Goal: Navigation & Orientation: Find specific page/section

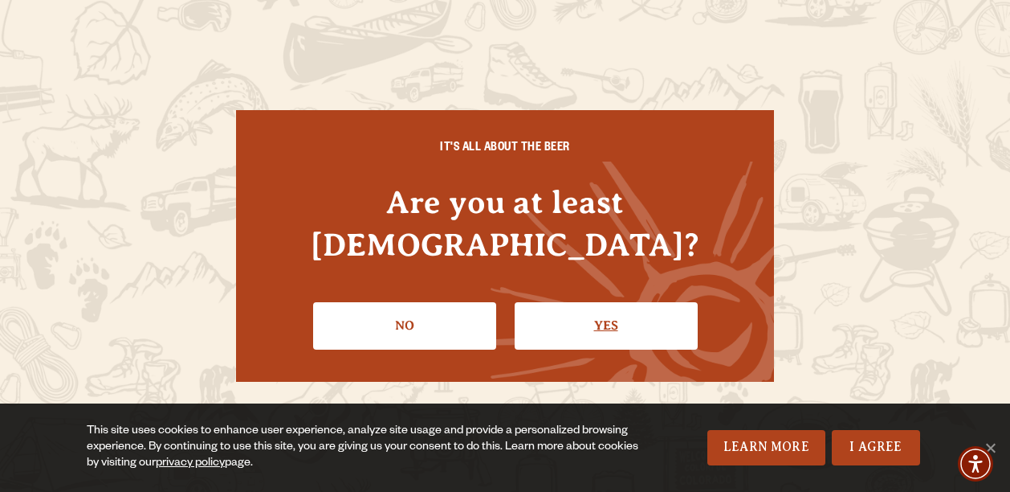
click at [588, 302] on link "Yes" at bounding box center [606, 325] width 183 height 47
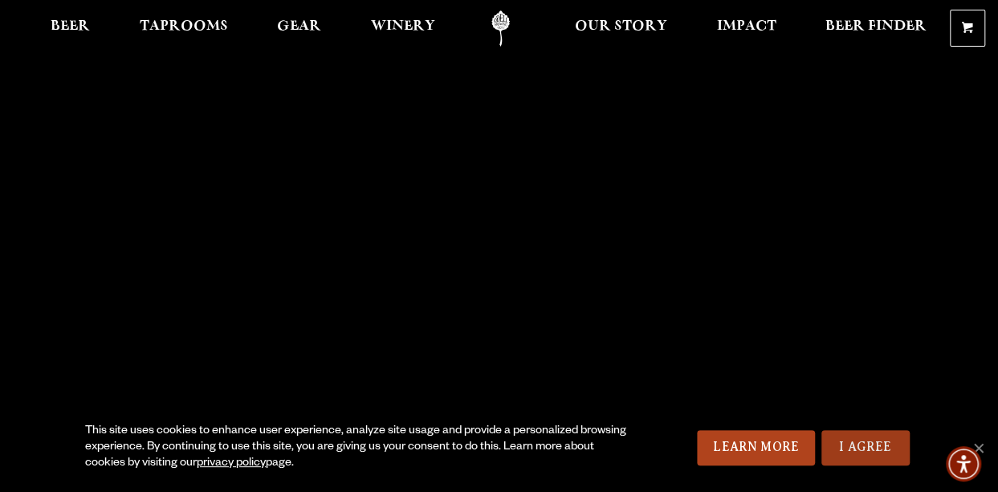
click at [897, 440] on link "I Agree" at bounding box center [866, 447] width 88 height 35
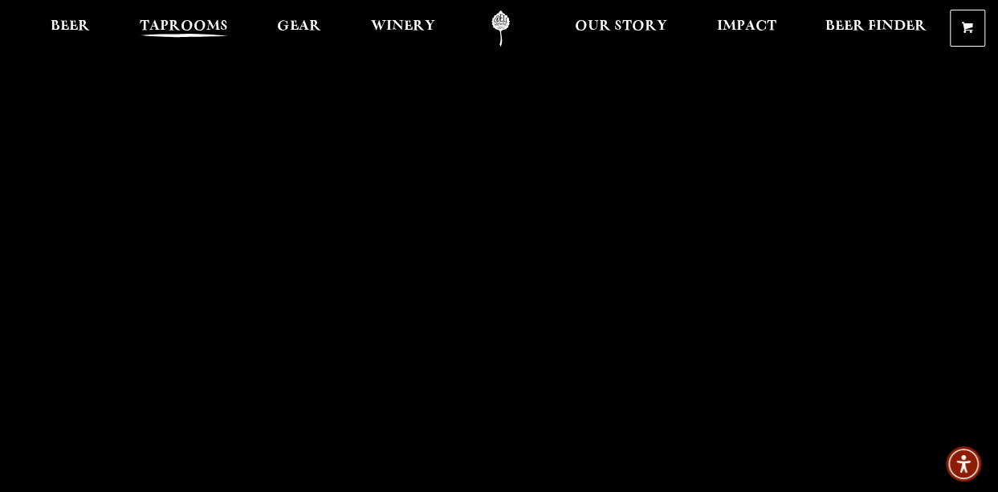
click at [201, 26] on span "Taprooms" at bounding box center [184, 26] width 88 height 13
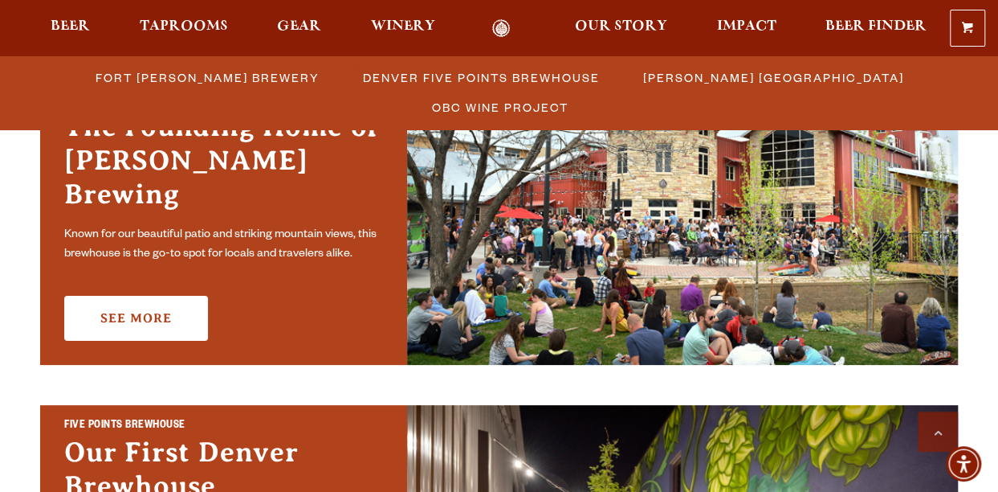
scroll to position [538, 0]
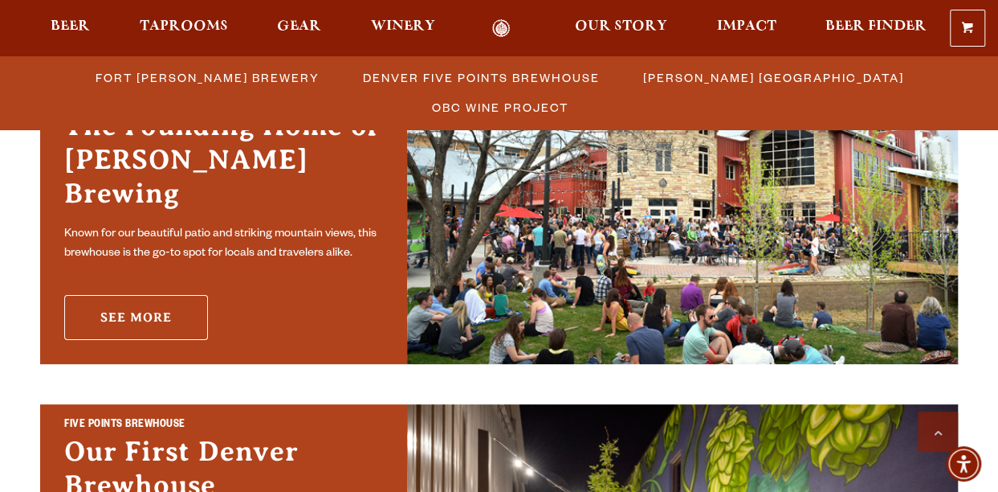
click at [159, 306] on link "See More" at bounding box center [136, 317] width 144 height 45
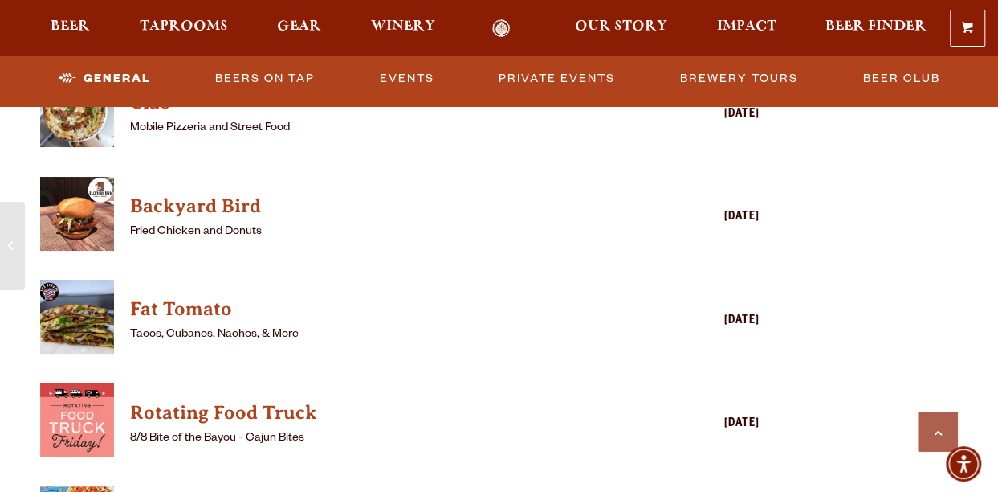
scroll to position [1675, 0]
click at [85, 336] on img "View Fat Tomato details (opens in a new window)" at bounding box center [77, 316] width 74 height 74
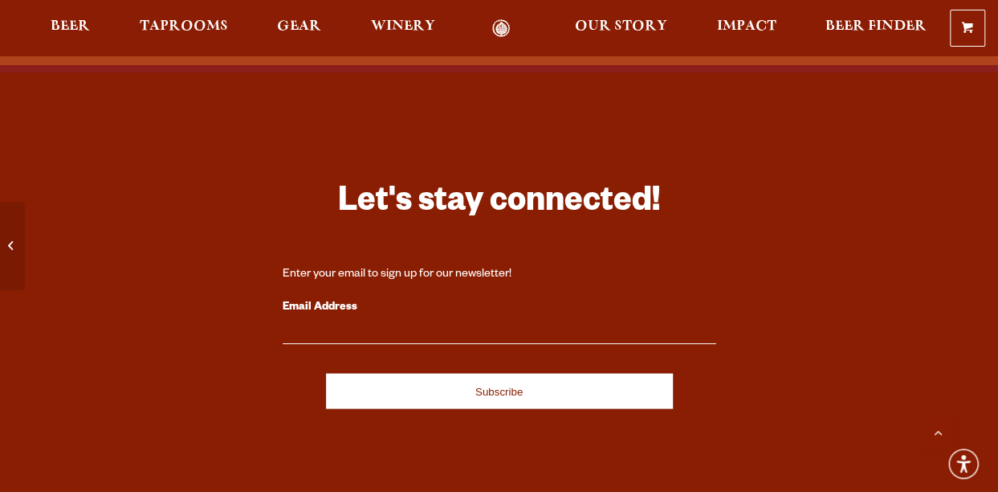
scroll to position [4689, 0]
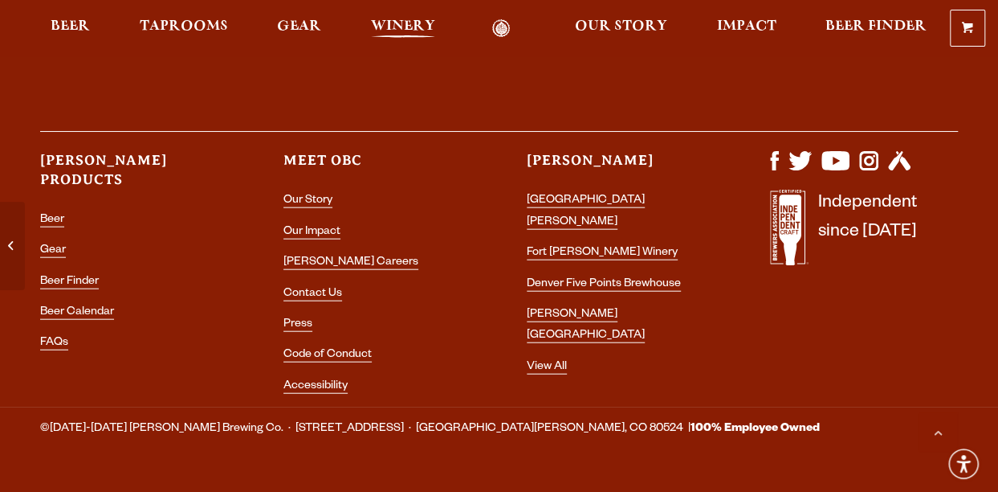
click at [408, 20] on span "Winery" at bounding box center [403, 26] width 64 height 13
